Goal: Information Seeking & Learning: Find specific fact

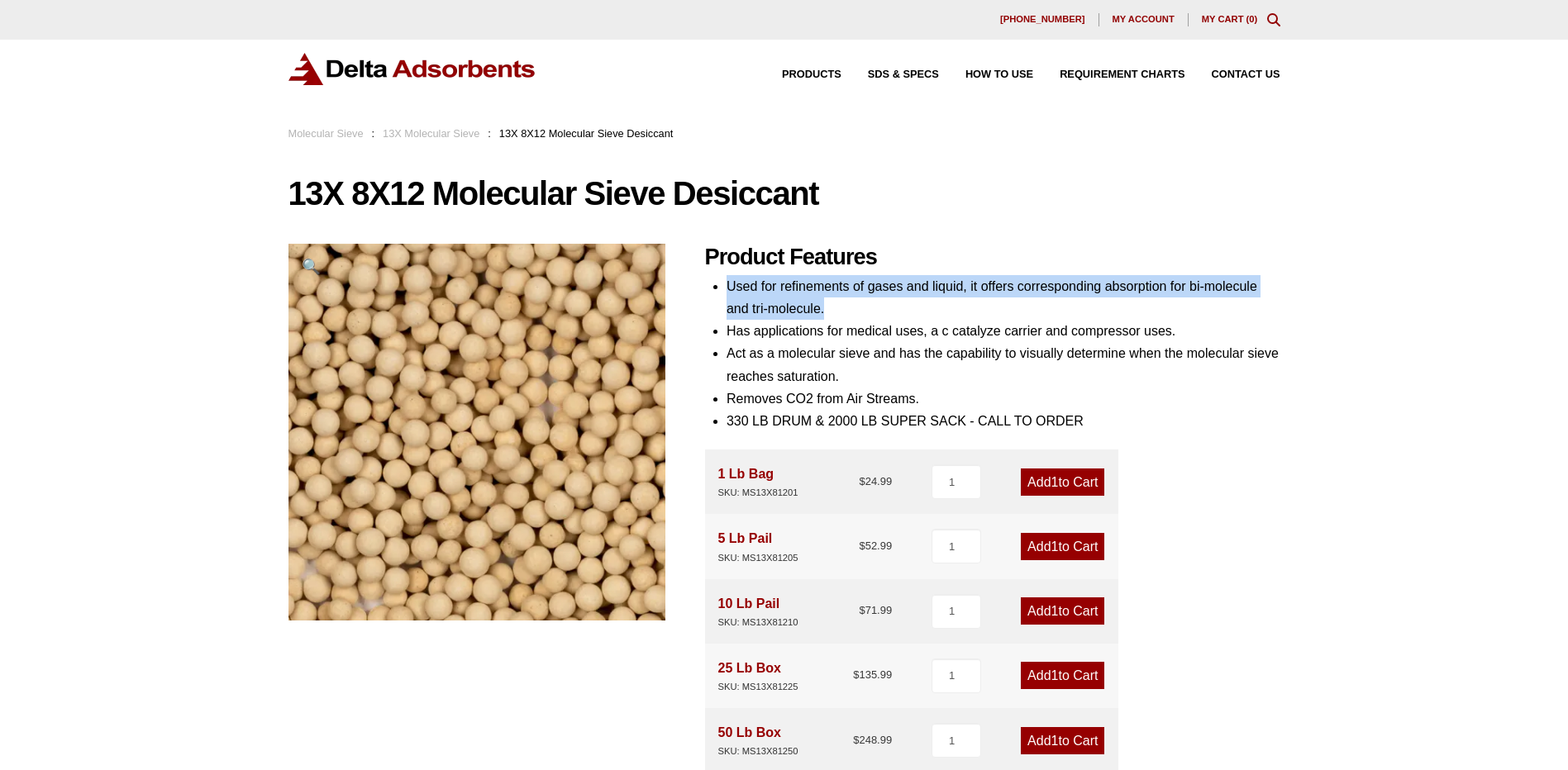
drag, startPoint x: 729, startPoint y: 280, endPoint x: 833, endPoint y: 303, distance: 106.5
click at [833, 303] on li "Used for refinements of gases and liquid, it offers corresponding absorption fo…" at bounding box center [1004, 297] width 554 height 44
drag, startPoint x: 833, startPoint y: 303, endPoint x: 784, endPoint y: 303, distance: 49.0
copy li "Used for refinements of gases and liquid, it offers corresponding absorption fo…"
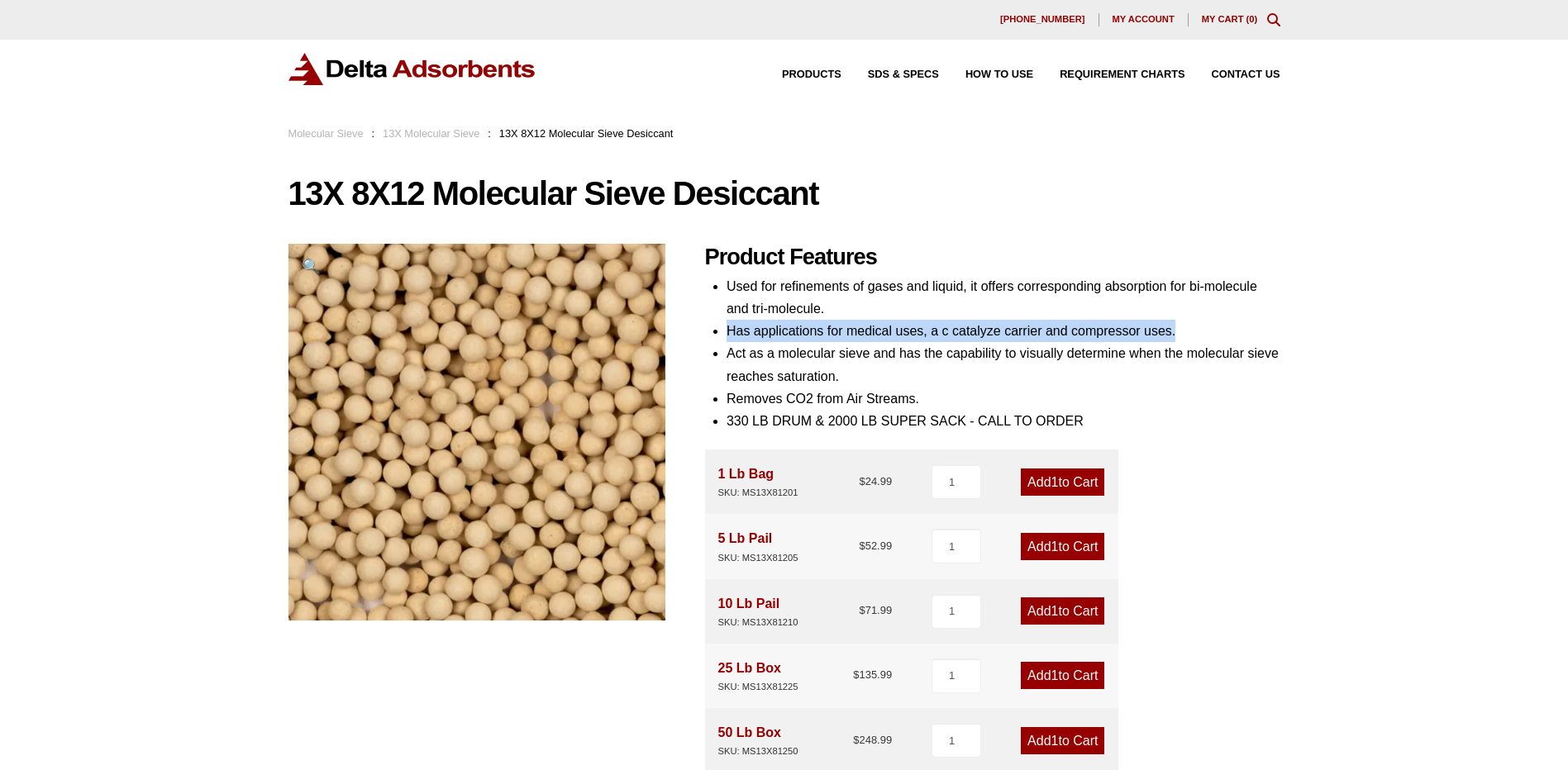
drag, startPoint x: 727, startPoint y: 330, endPoint x: 1185, endPoint y: 335, distance: 458.0
click at [1185, 335] on li "Has applications for medical uses, a c catalyze carrier and compressor uses." at bounding box center [1004, 330] width 554 height 22
copy li "Has applications for medical uses, a c catalyze carrier and compressor uses."
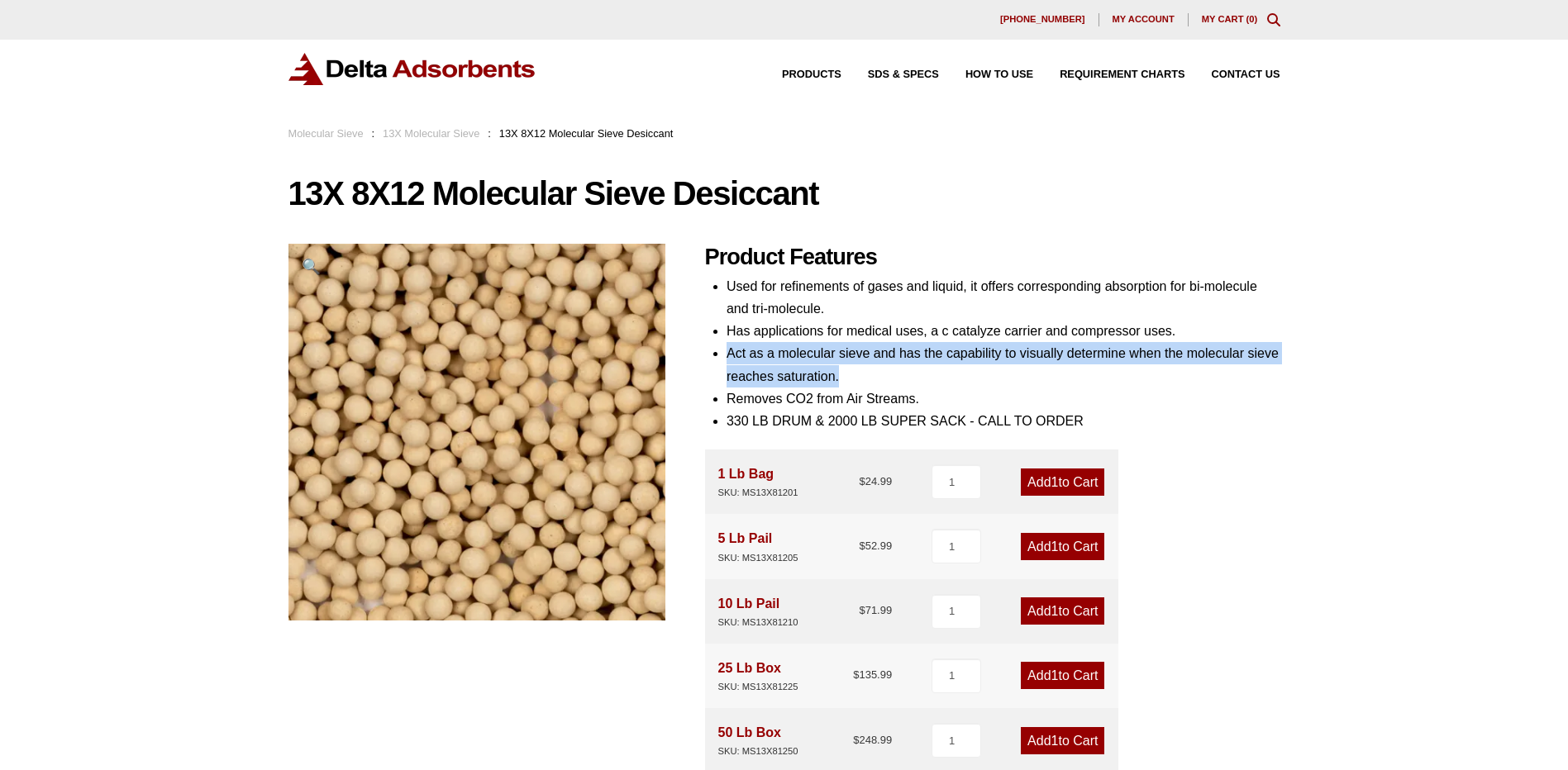
drag, startPoint x: 727, startPoint y: 352, endPoint x: 847, endPoint y: 379, distance: 123.0
click at [847, 379] on li "Act as a molecular sieve and has the capability to visually determine when the …" at bounding box center [1004, 364] width 554 height 44
drag, startPoint x: 847, startPoint y: 379, endPoint x: 790, endPoint y: 363, distance: 59.2
copy li "Act as a molecular sieve and has the capability to visually determine when the …"
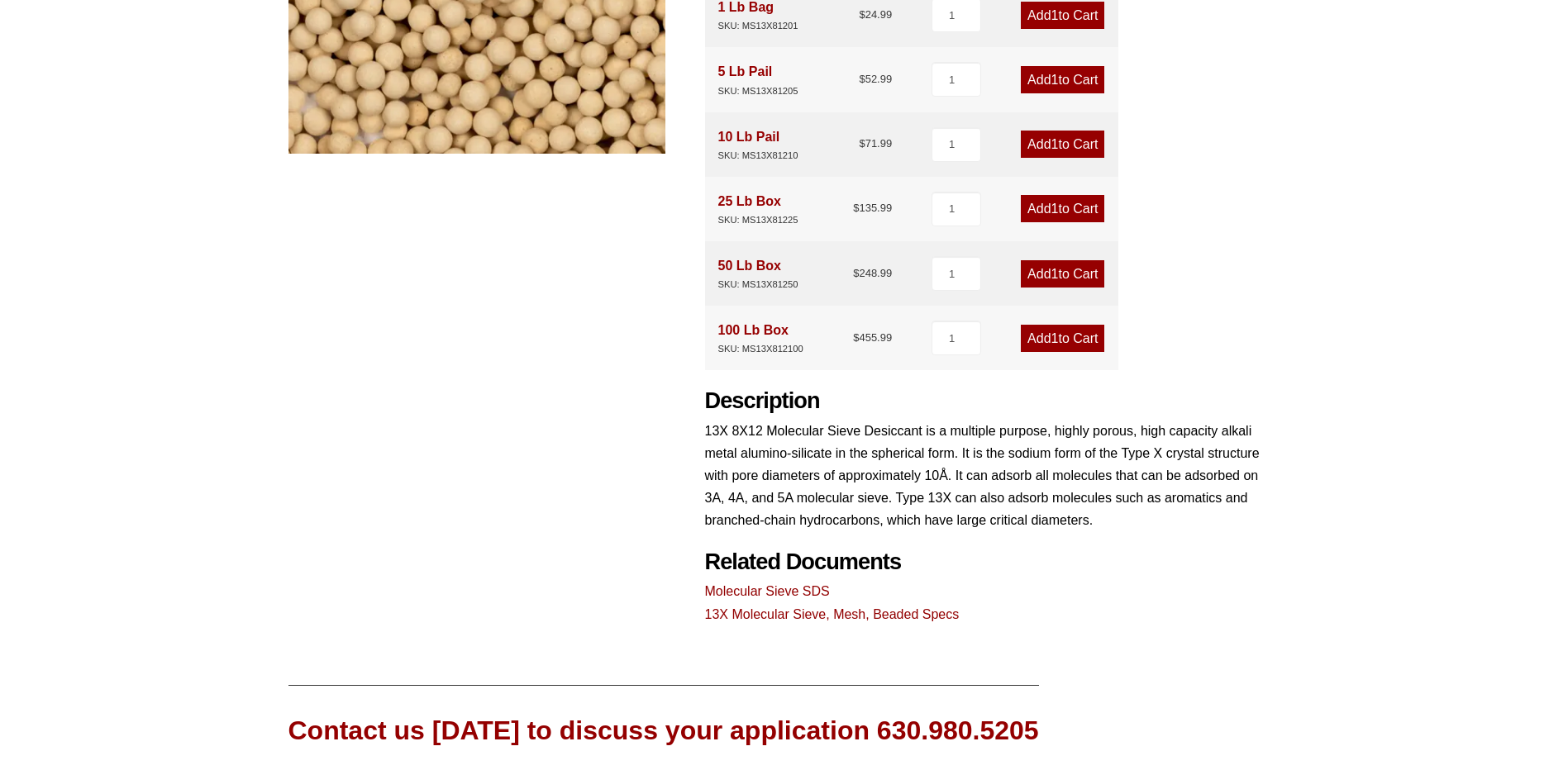
scroll to position [496, 0]
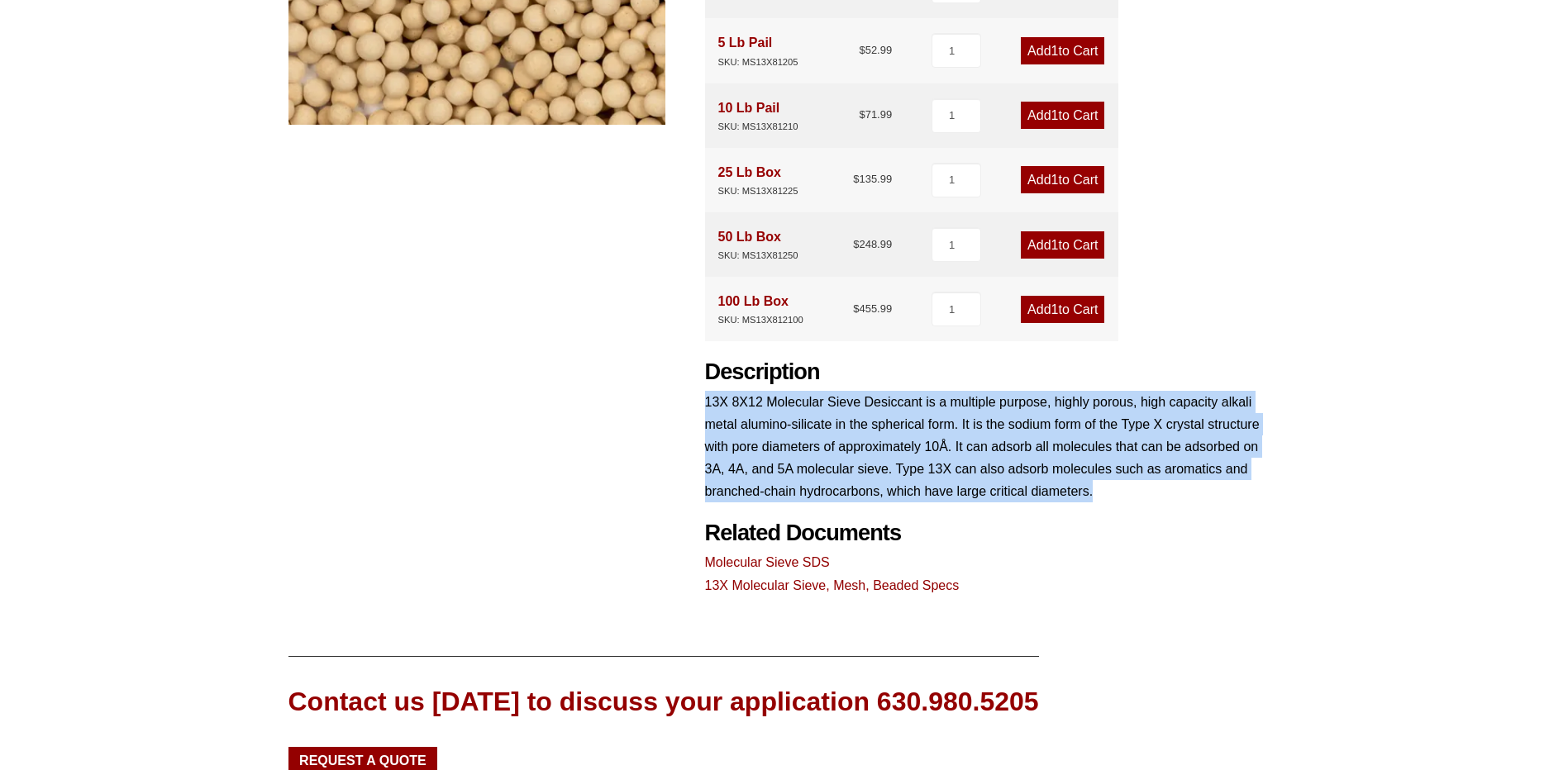
drag, startPoint x: 705, startPoint y: 402, endPoint x: 1108, endPoint y: 495, distance: 413.6
click at [1108, 495] on p "13X 8X12 Molecular Sieve Desiccant is a multiple purpose, highly porous, high c…" at bounding box center [993, 447] width 575 height 112
drag, startPoint x: 1108, startPoint y: 495, endPoint x: 886, endPoint y: 418, distance: 235.0
copy p "13X 8X12 Molecular Sieve Desiccant is a multiple purpose, highly porous, high c…"
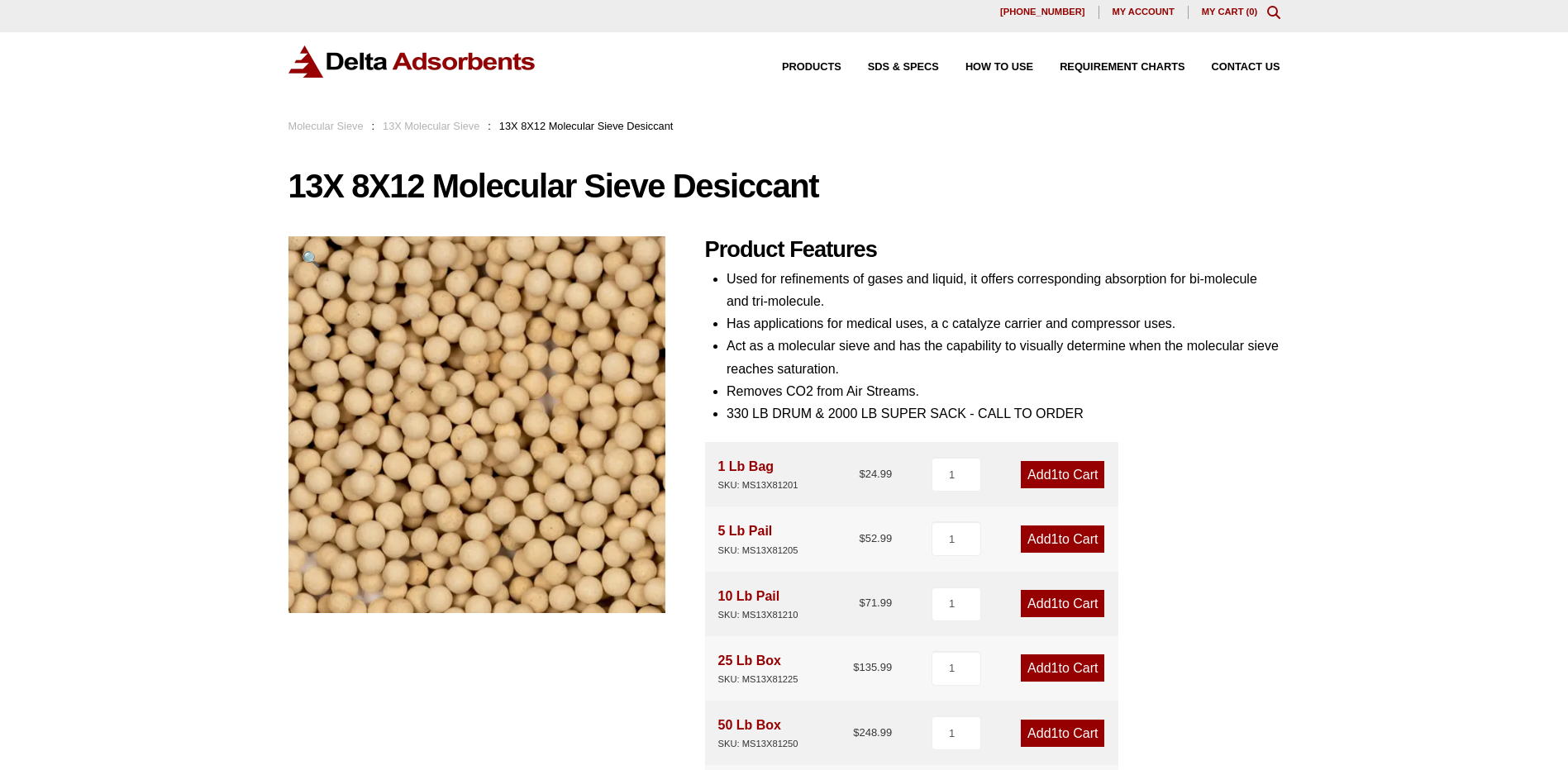
scroll to position [0, 0]
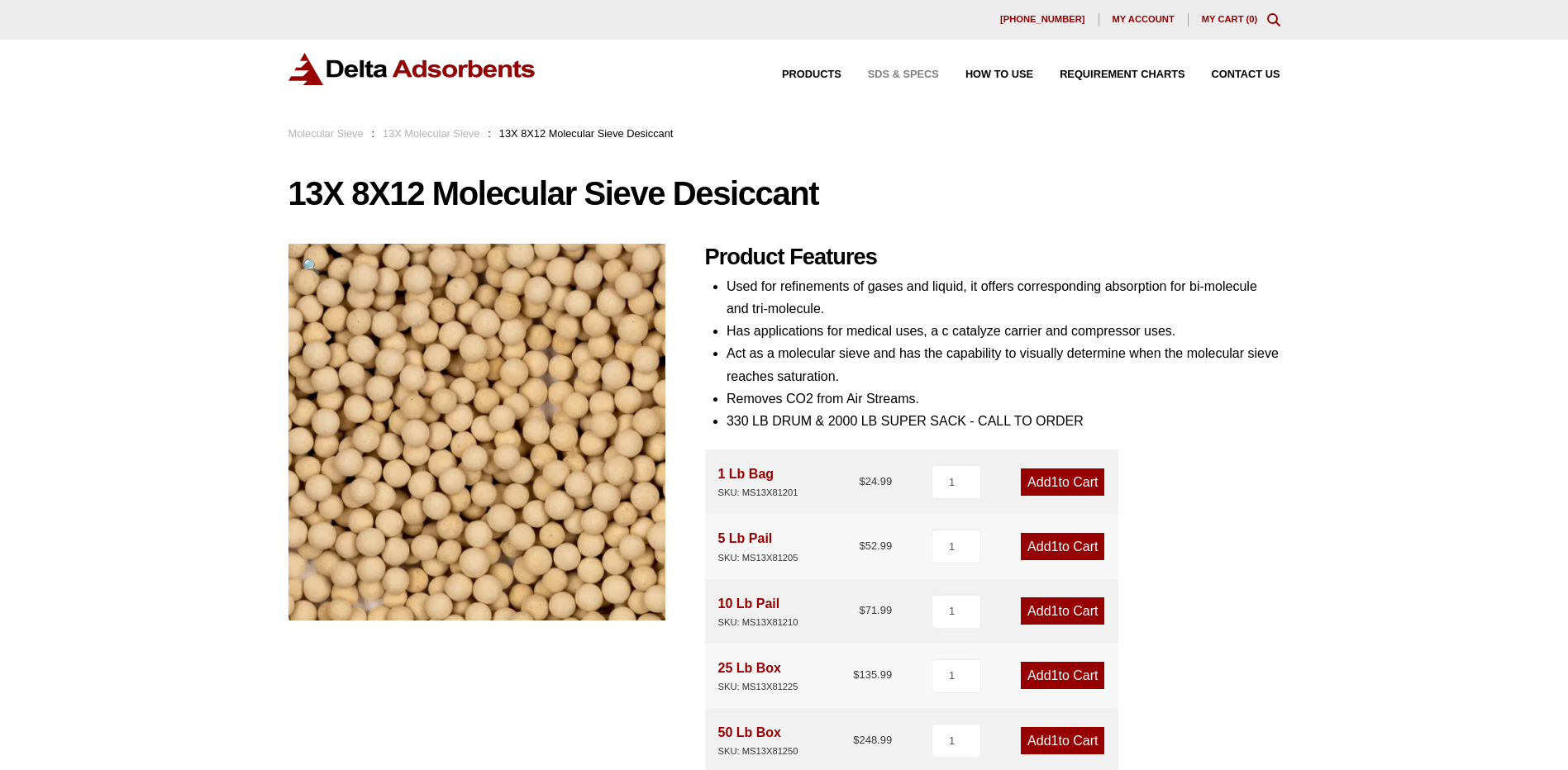
click at [910, 79] on span "SDS & SPECS" at bounding box center [904, 74] width 71 height 11
click at [899, 72] on span "SDS & SPECS" at bounding box center [904, 74] width 71 height 11
click at [931, 63] on div "Products SDS & SPECS How to Use Requirement Charts Contact Us" at bounding box center [1018, 74] width 538 height 24
click at [921, 71] on span "SDS & SPECS" at bounding box center [904, 74] width 71 height 11
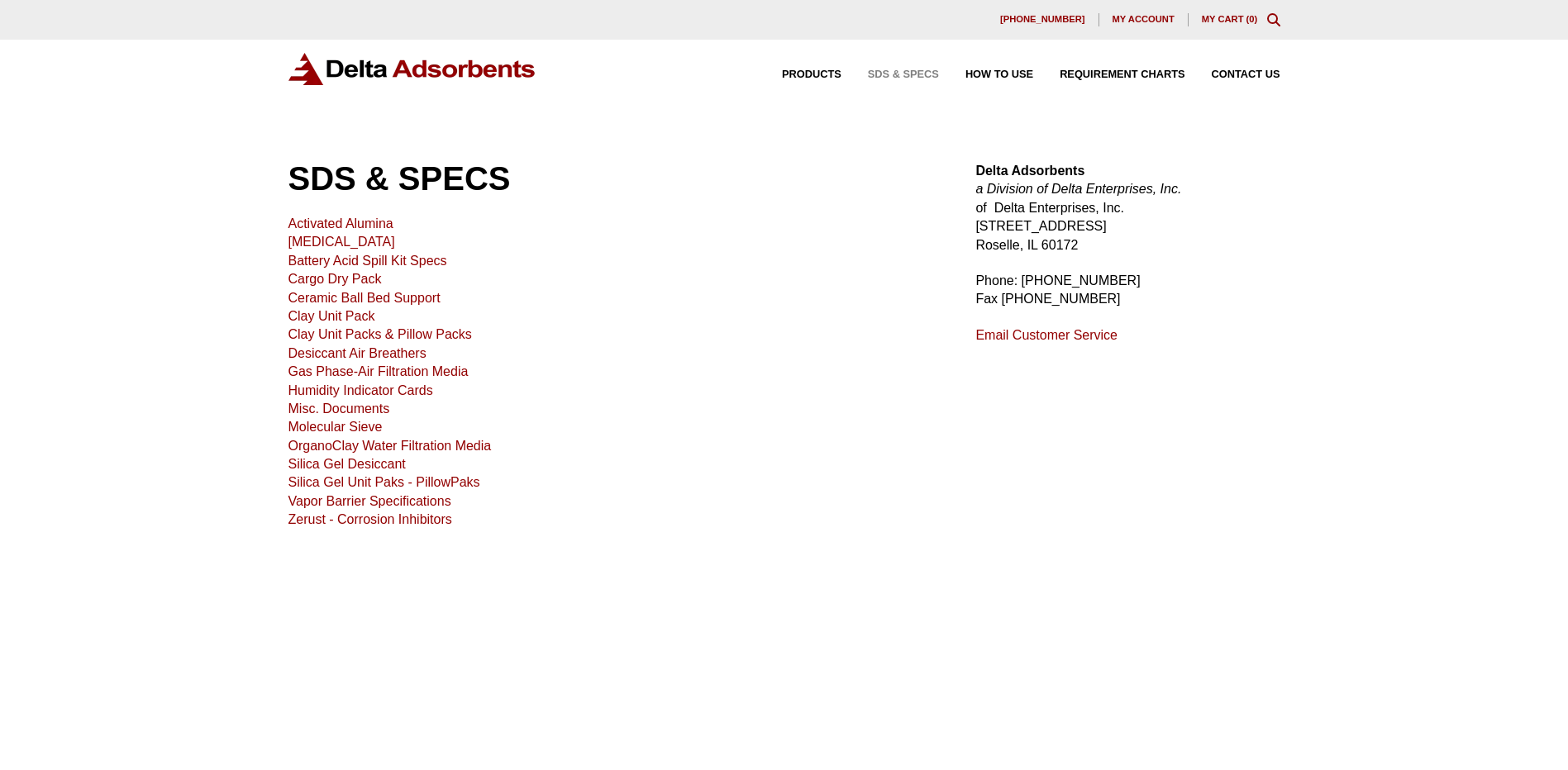
click at [326, 427] on link "Molecular Sieve" at bounding box center [336, 426] width 95 height 14
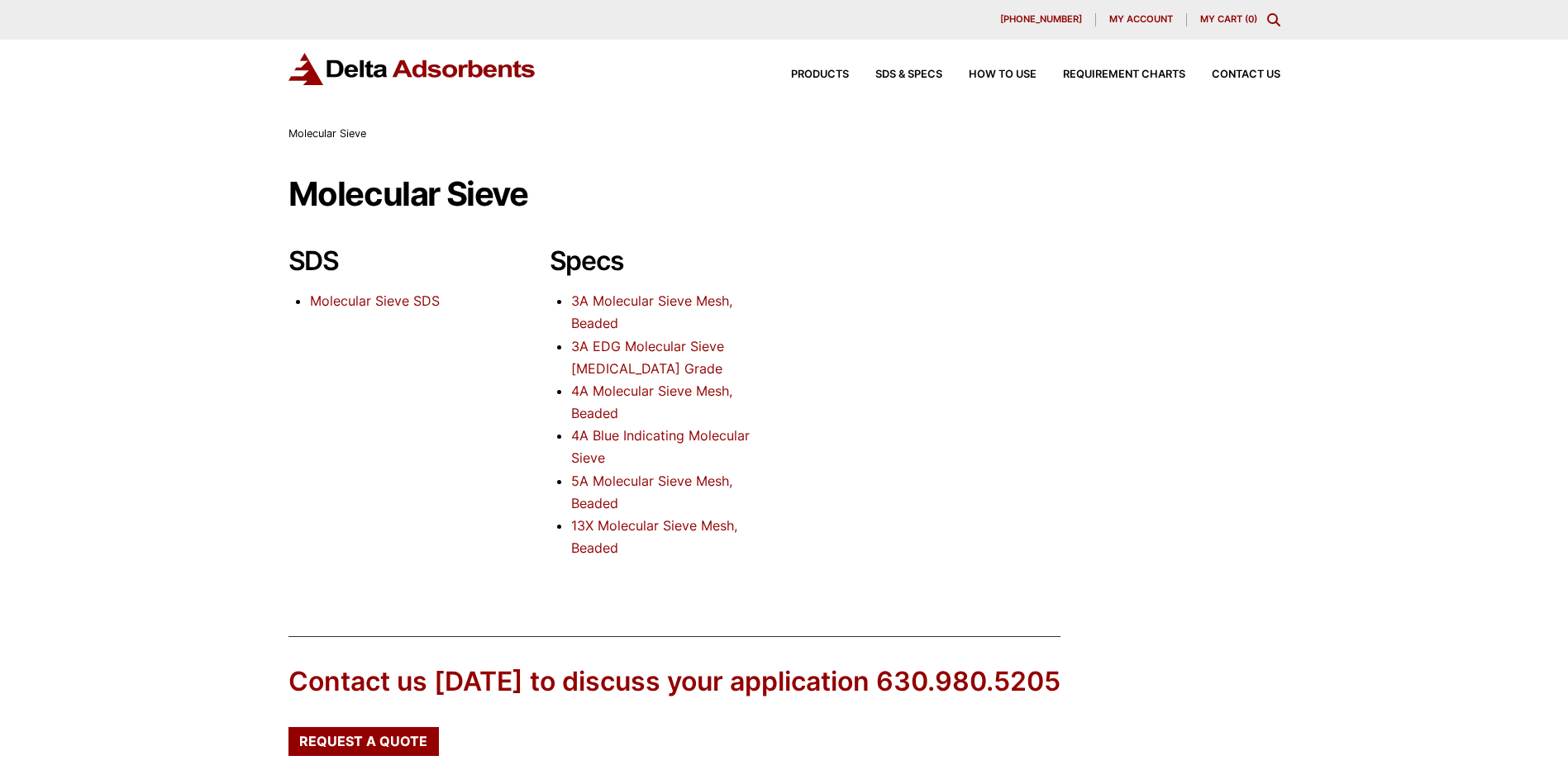
click at [377, 300] on link "Molecular Sieve SDS" at bounding box center [375, 300] width 129 height 16
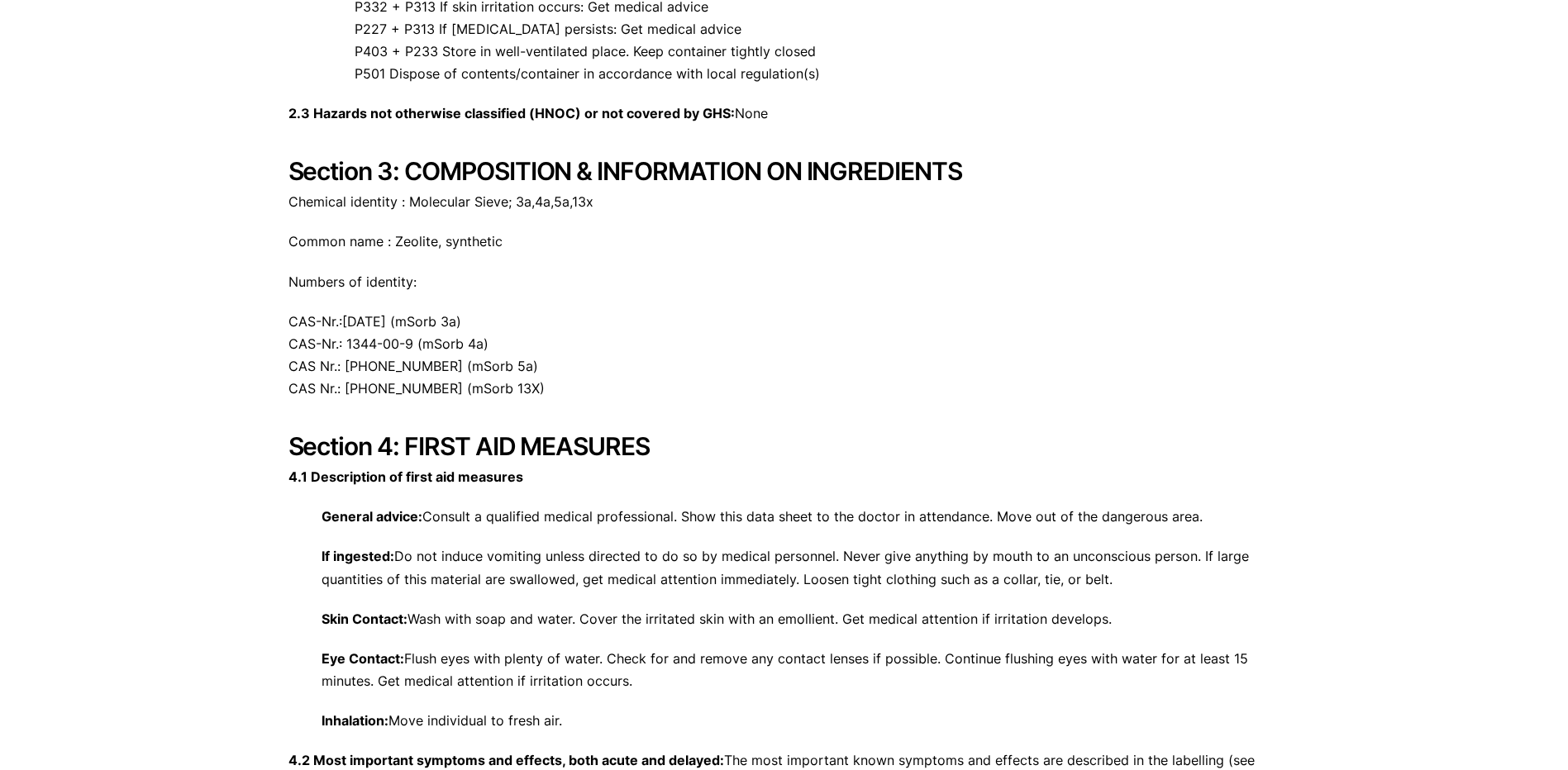
scroll to position [1322, 0]
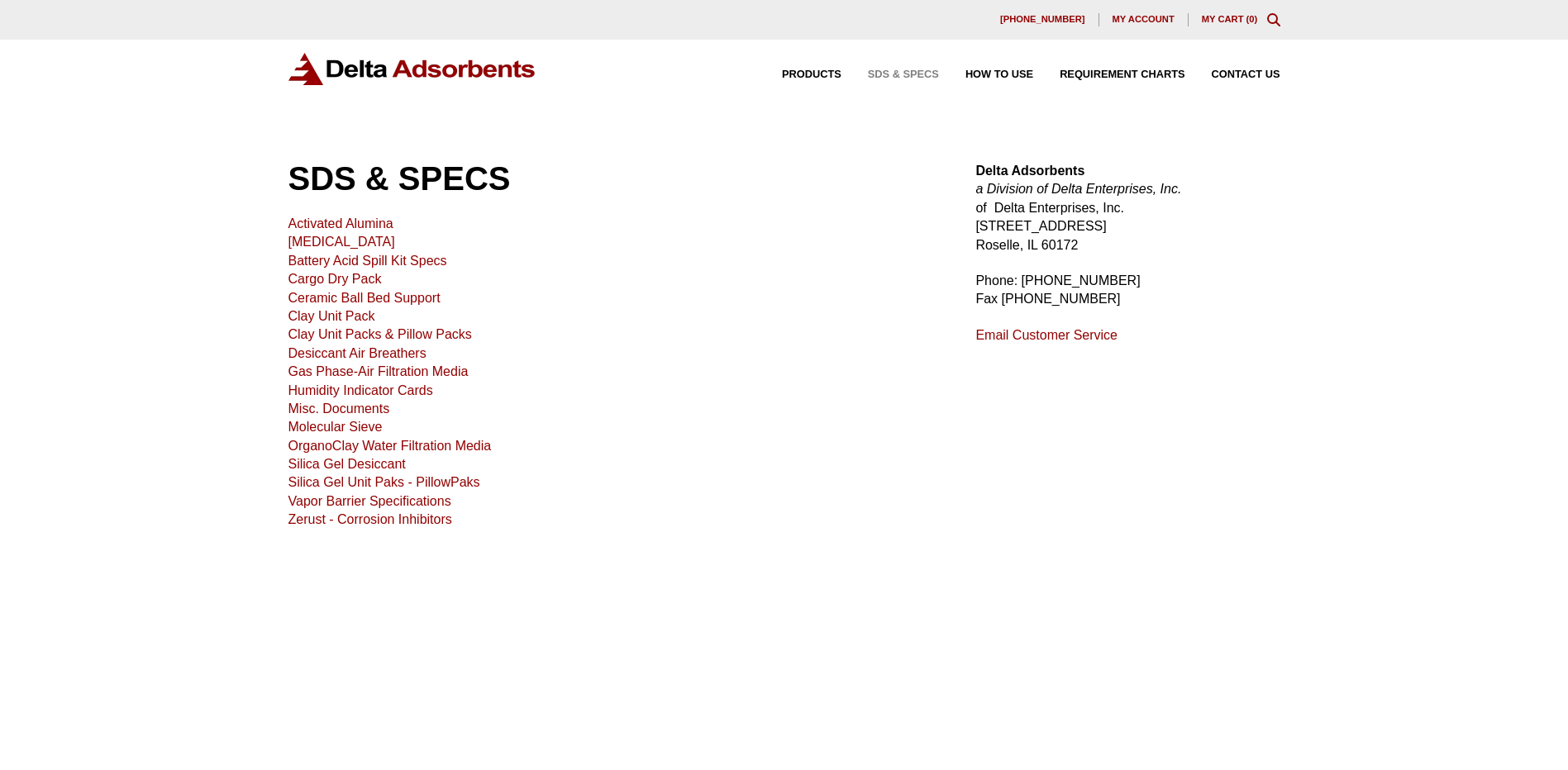
click at [359, 427] on link "Molecular Sieve" at bounding box center [336, 426] width 95 height 14
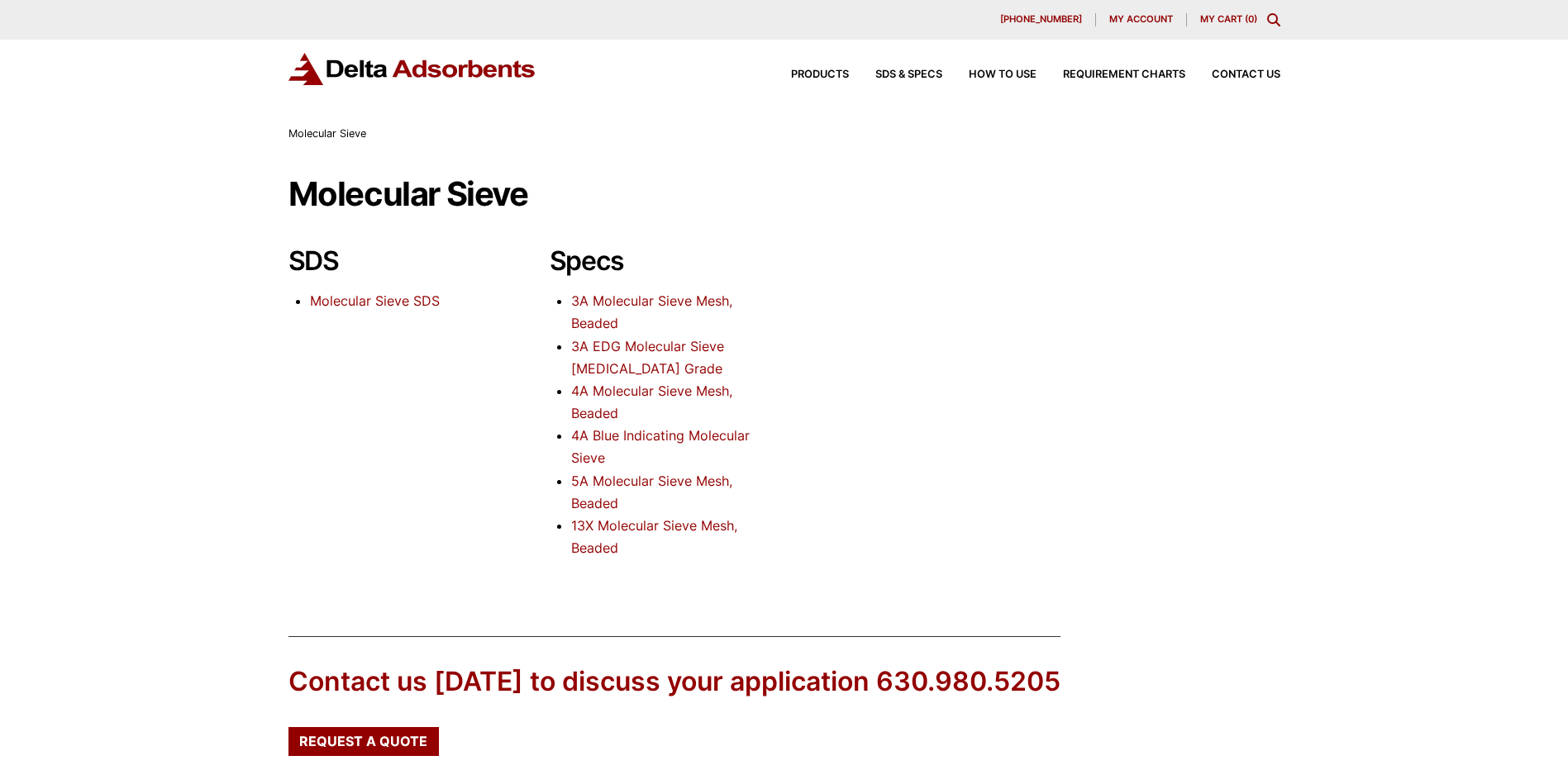
click at [368, 301] on link "Molecular Sieve SDS" at bounding box center [375, 300] width 129 height 16
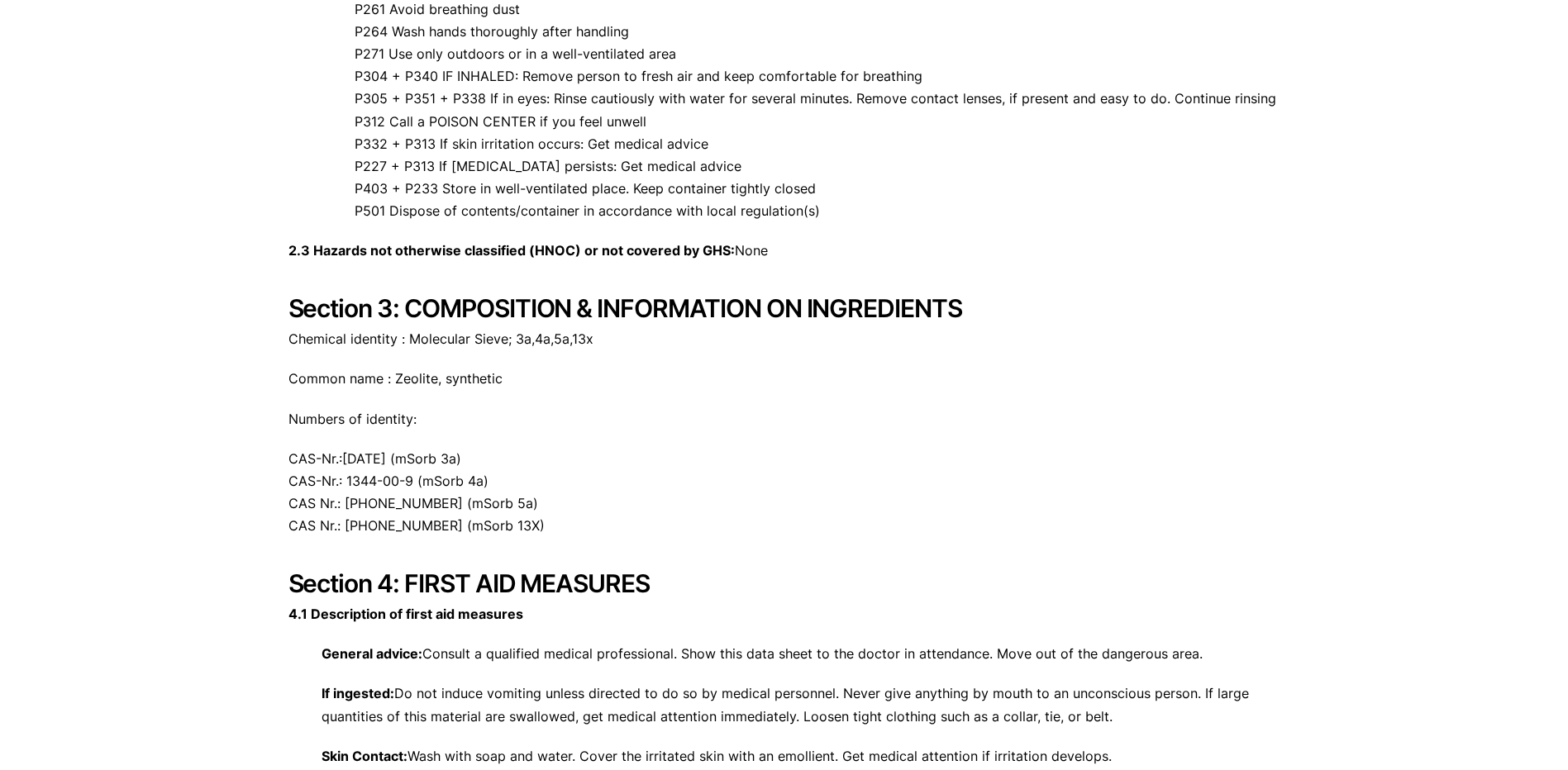
scroll to position [1239, 0]
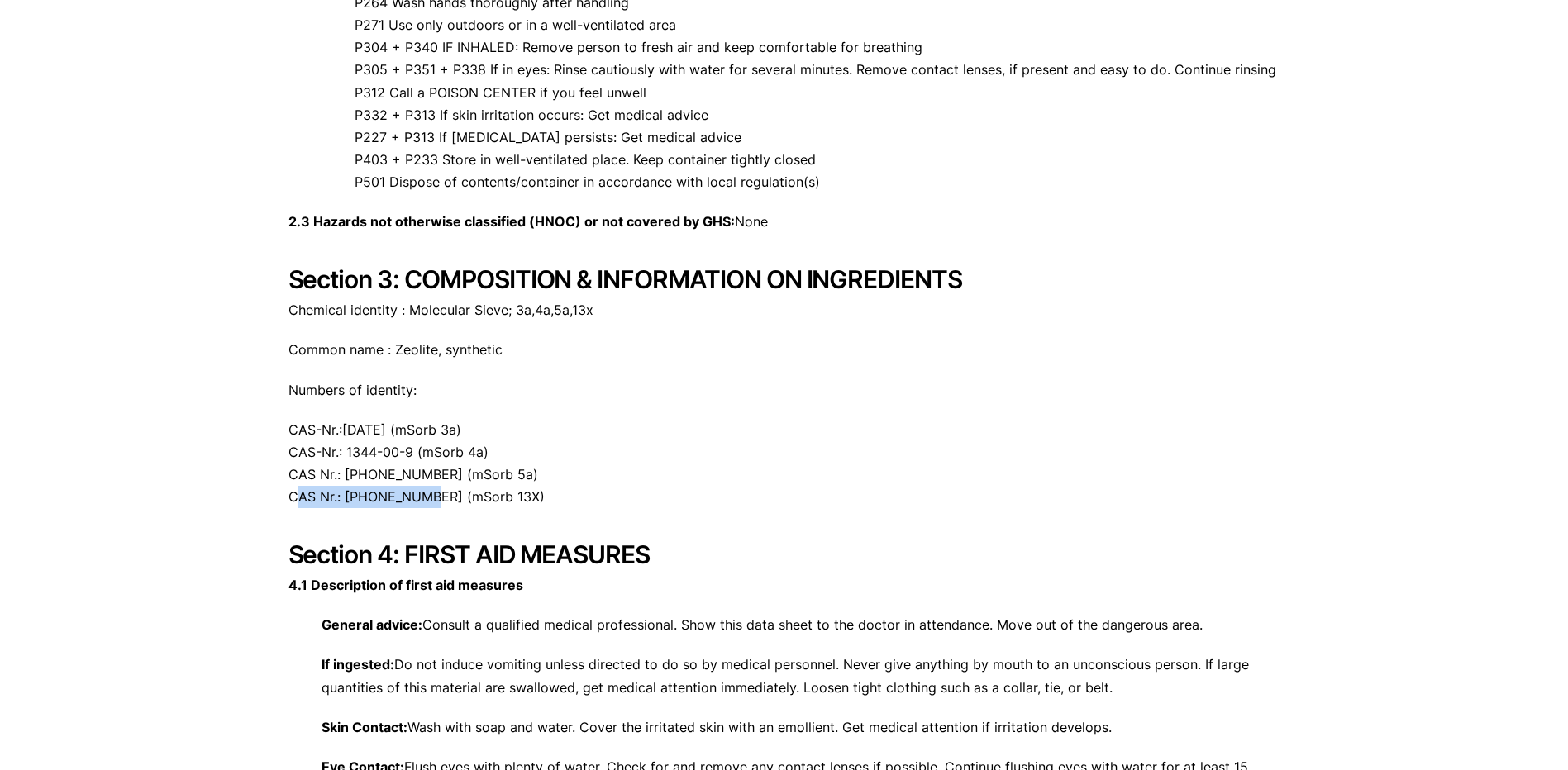
drag, startPoint x: 291, startPoint y: 495, endPoint x: 418, endPoint y: 491, distance: 127.1
click at [418, 491] on p "CAS-Nr.:[DATE] (mSorb 3a) CAS-Nr.: 1344-00-9 (mSorb 4a) CAS Nr.: [PHONE_NUMBER]…" at bounding box center [784, 463] width 992 height 90
drag, startPoint x: 418, startPoint y: 491, endPoint x: 406, endPoint y: 493, distance: 12.2
copy p "CAS Nr.: [PHONE_NUMBER]"
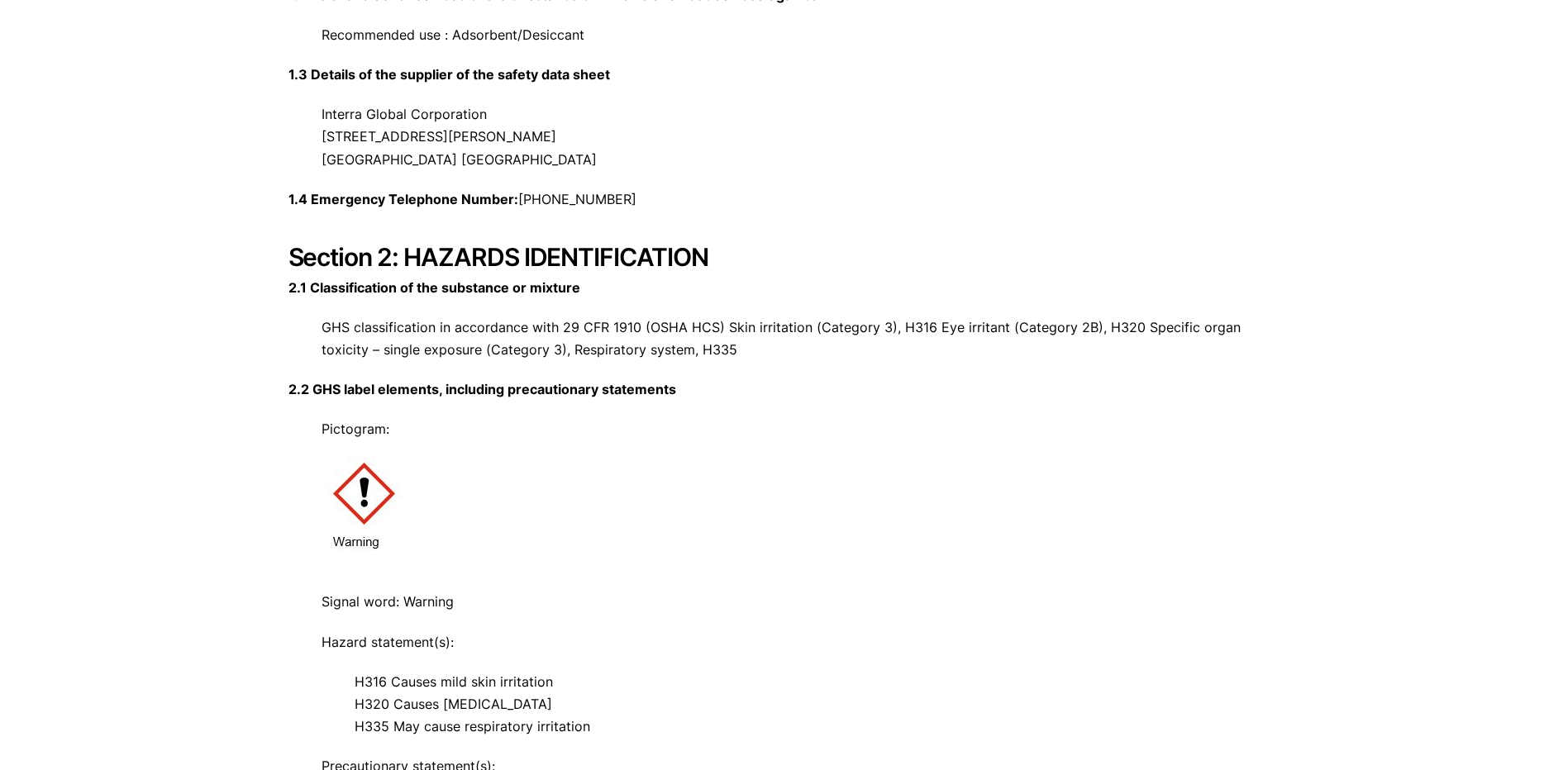
scroll to position [0, 0]
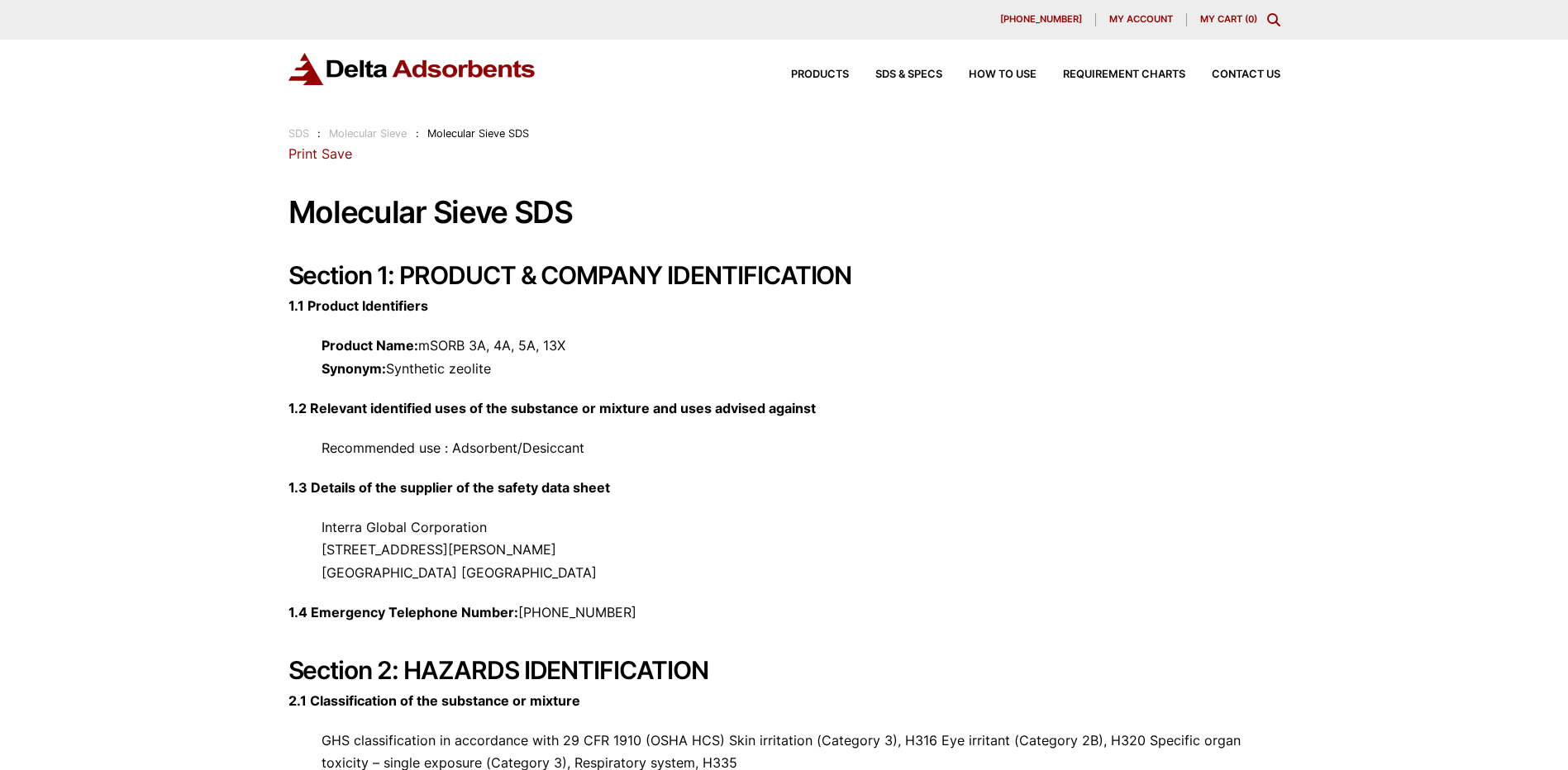
drag, startPoint x: 394, startPoint y: 368, endPoint x: 499, endPoint y: 368, distance: 105.0
click at [499, 368] on p "Product Name: mSORB 3A, 4A, 5A, 13X Synonym: Synthetic zeolite" at bounding box center [784, 357] width 992 height 44
drag, startPoint x: 499, startPoint y: 368, endPoint x: 474, endPoint y: 366, distance: 25.1
copy p "Synthetic zeolite"
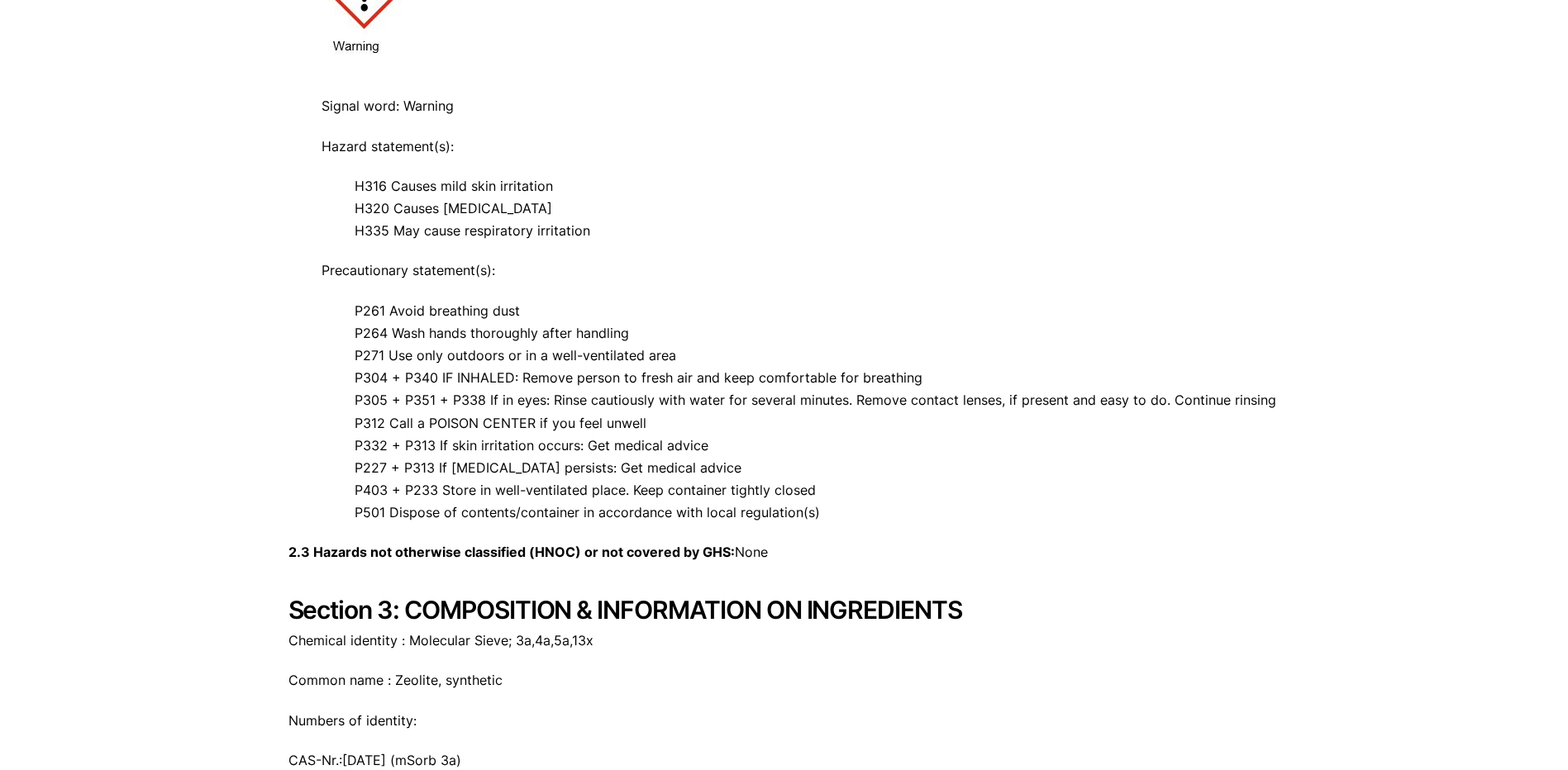
scroll to position [1239, 0]
